Goal: Information Seeking & Learning: Learn about a topic

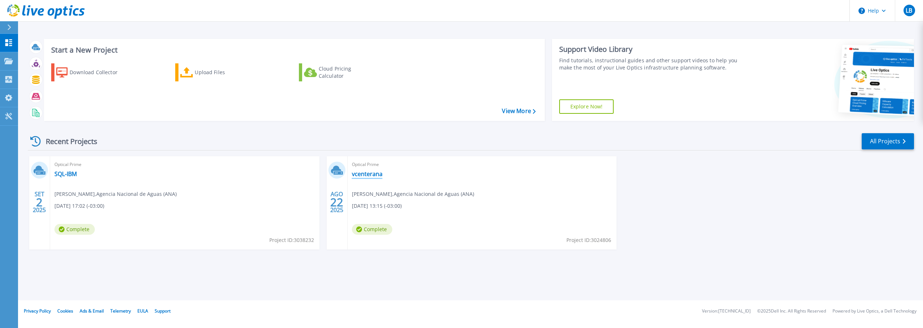
click at [378, 175] on link "vcenterana" at bounding box center [367, 173] width 31 height 7
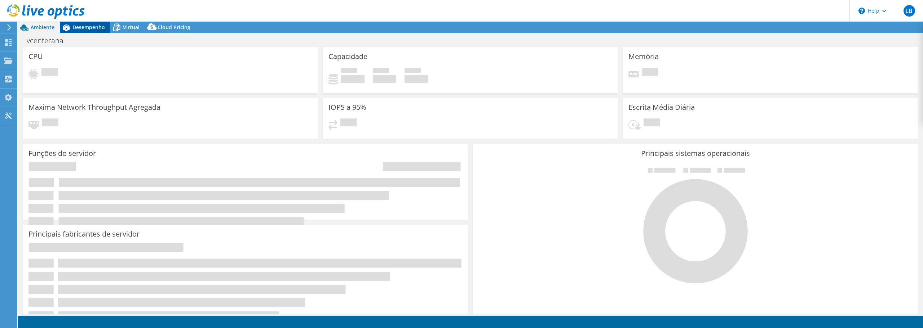
click at [96, 25] on span "Desempenho" at bounding box center [88, 27] width 32 height 7
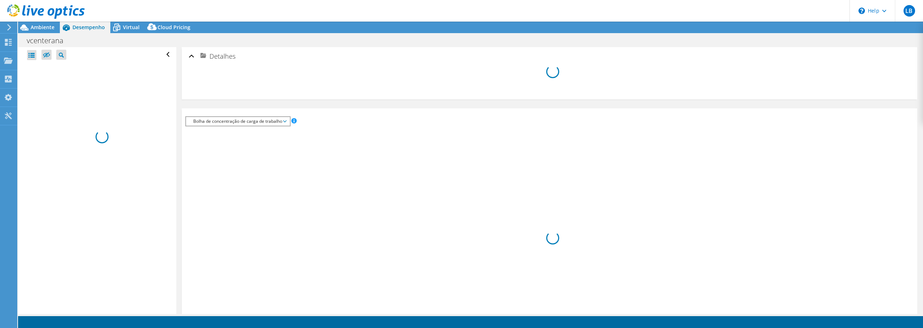
select select "USD"
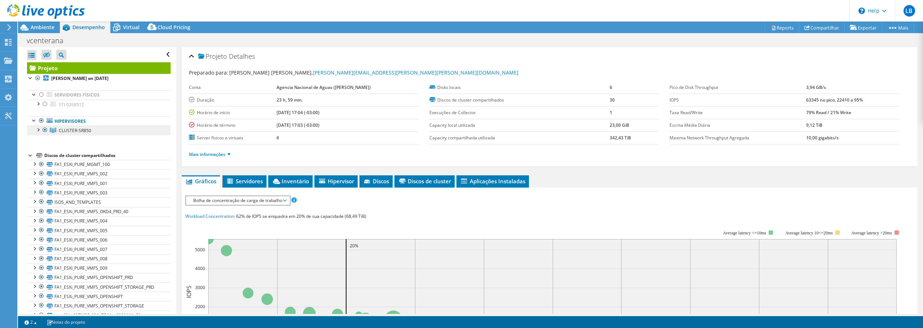
click at [40, 132] on div at bounding box center [37, 129] width 7 height 7
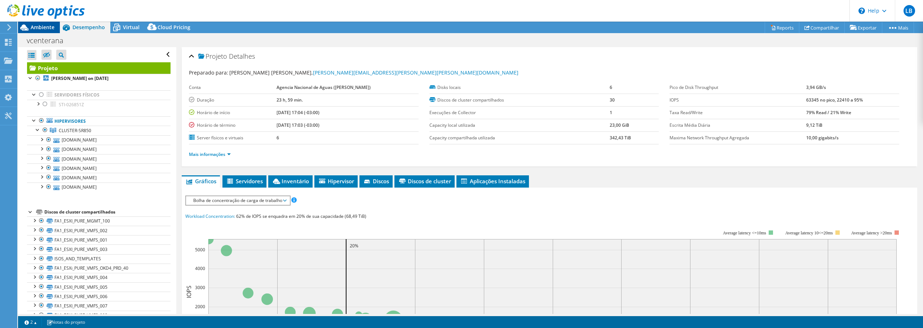
click at [40, 27] on span "Ambiente" at bounding box center [43, 27] width 24 height 7
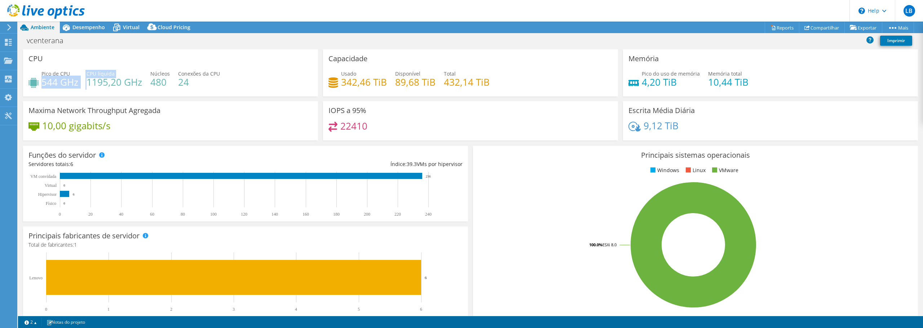
drag, startPoint x: 44, startPoint y: 84, endPoint x: 76, endPoint y: 96, distance: 34.3
click at [87, 84] on div "Pico de CPU 544 GHz CPU líquida 1195,20 GHz Núcleos 480 Conexões da CPU 24" at bounding box center [170, 81] width 284 height 23
click at [105, 86] on h4 "1195,20 GHz" at bounding box center [115, 82] width 56 height 8
drag, startPoint x: 150, startPoint y: 80, endPoint x: 157, endPoint y: 80, distance: 6.9
click at [157, 80] on h4 "480" at bounding box center [159, 82] width 19 height 8
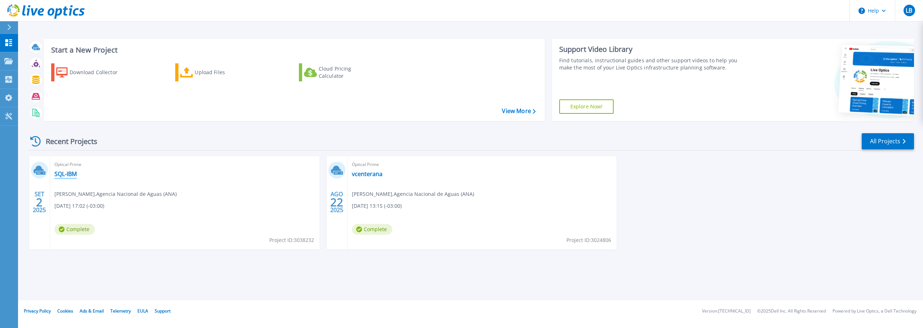
click at [62, 173] on link "SQL-IBM" at bounding box center [65, 173] width 22 height 7
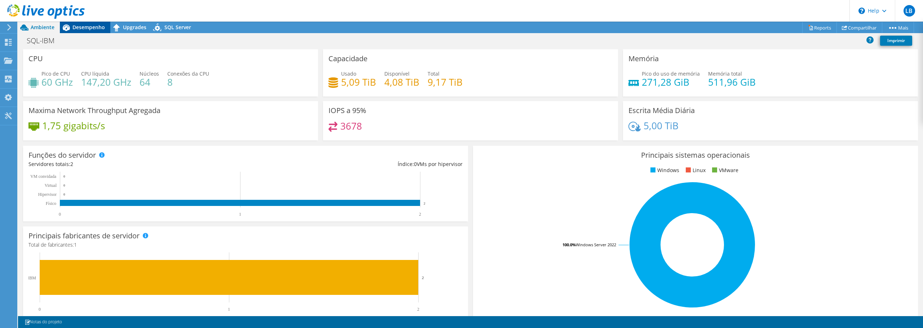
click at [94, 22] on div "Desempenho" at bounding box center [85, 28] width 50 height 12
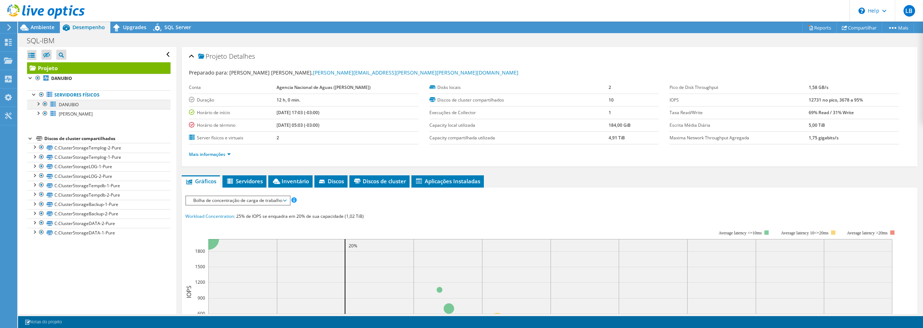
click at [39, 103] on div at bounding box center [37, 103] width 7 height 7
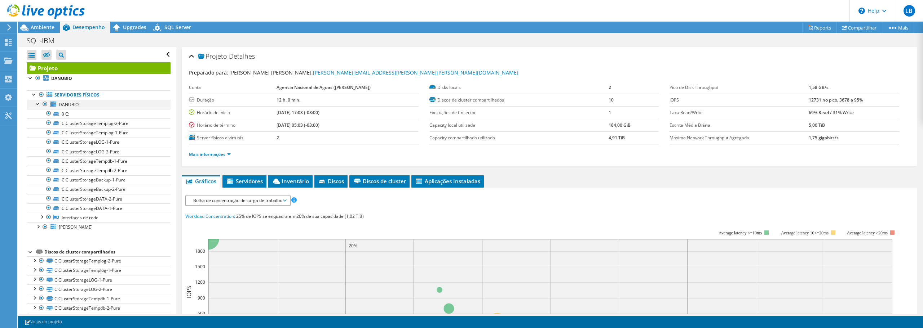
click at [40, 103] on div at bounding box center [37, 103] width 7 height 7
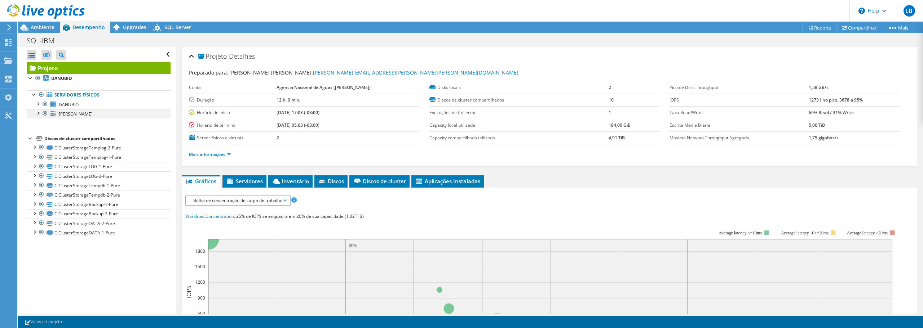
click at [39, 113] on div at bounding box center [37, 112] width 7 height 7
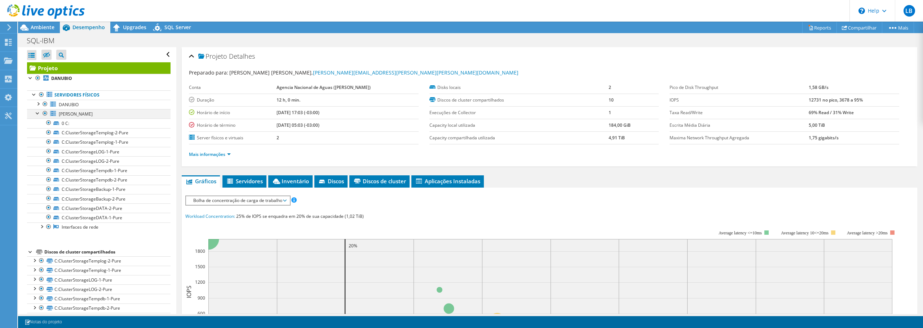
click at [39, 113] on div at bounding box center [37, 112] width 7 height 7
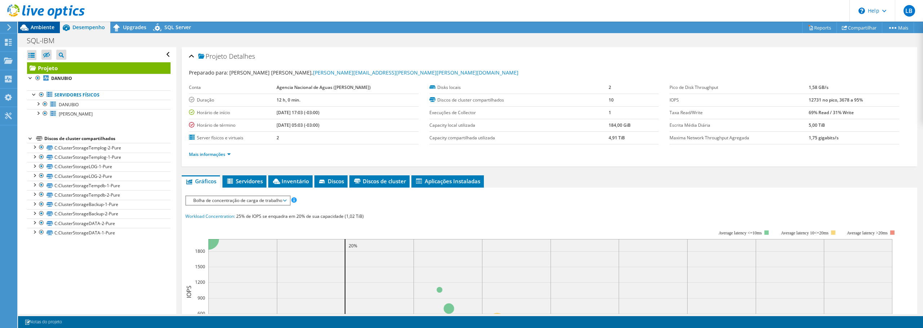
click at [37, 28] on span "Ambiente" at bounding box center [43, 27] width 24 height 7
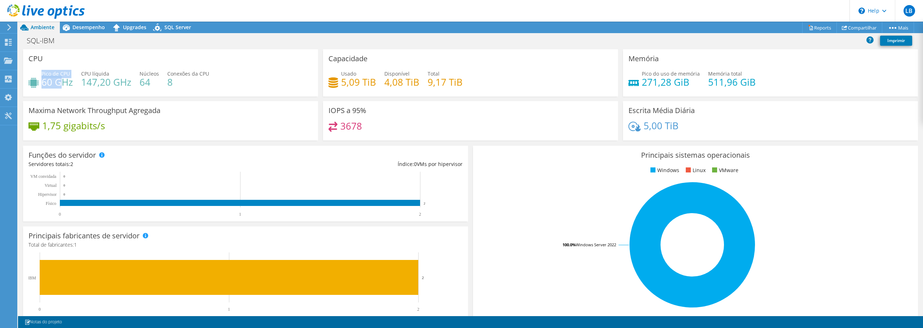
drag, startPoint x: 41, startPoint y: 83, endPoint x: 61, endPoint y: 85, distance: 19.9
click at [61, 85] on div "Pico de CPU 60 GHz" at bounding box center [50, 78] width 44 height 16
drag, startPoint x: 87, startPoint y: 84, endPoint x: 100, endPoint y: 86, distance: 13.1
click at [100, 85] on div "Pico de CPU 60 GHz CPU líquida 147,20 GHz Núcleos 64 Conexões da CPU 8" at bounding box center [170, 81] width 284 height 23
drag, startPoint x: 141, startPoint y: 81, endPoint x: 147, endPoint y: 82, distance: 5.8
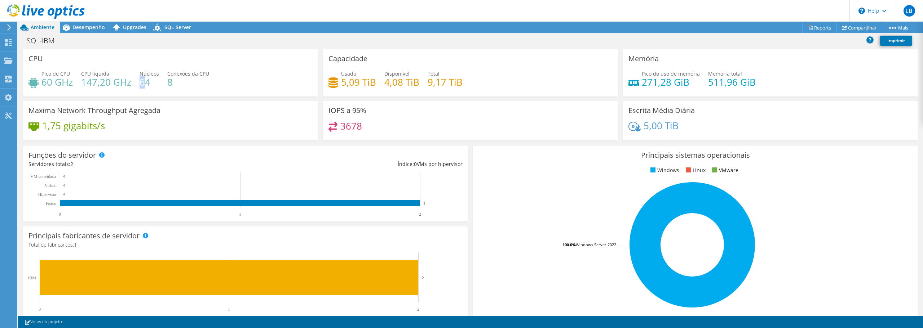
click at [147, 82] on h4 "64" at bounding box center [148, 82] width 19 height 8
drag, startPoint x: 167, startPoint y: 79, endPoint x: 184, endPoint y: 83, distance: 17.4
click at [184, 83] on h4 "8" at bounding box center [188, 82] width 42 height 8
